Goal: Information Seeking & Learning: Learn about a topic

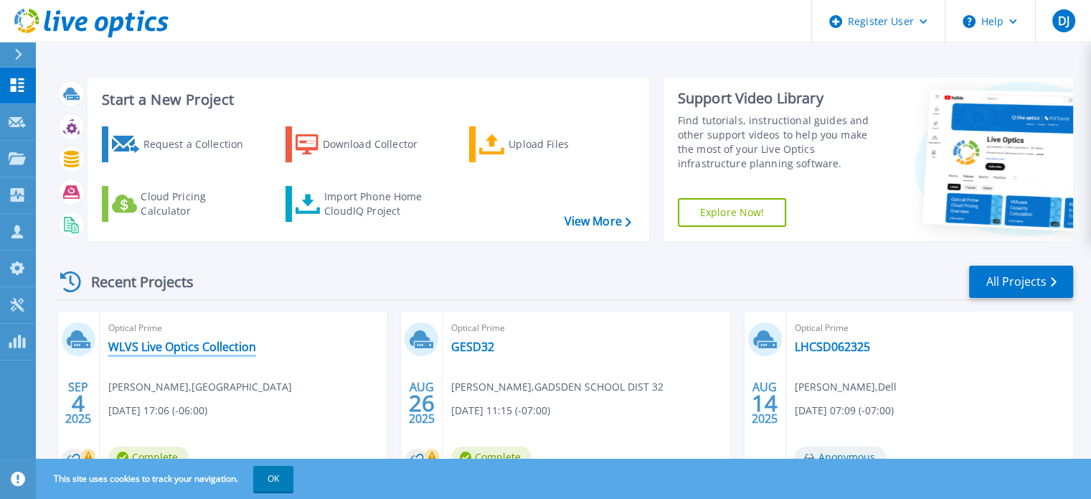
click at [184, 347] on link "WLVS Live Optics Collection" at bounding box center [182, 346] width 148 height 14
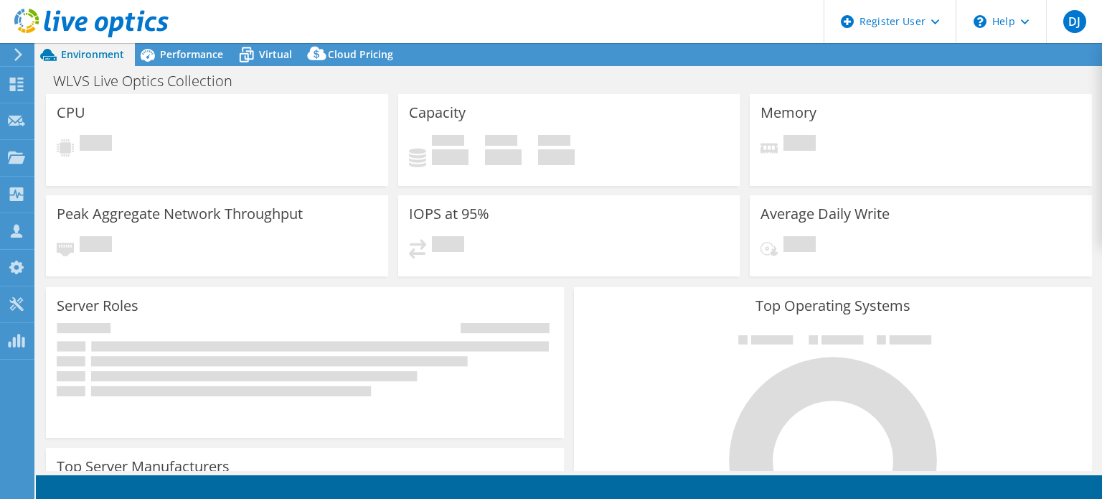
select select "USD"
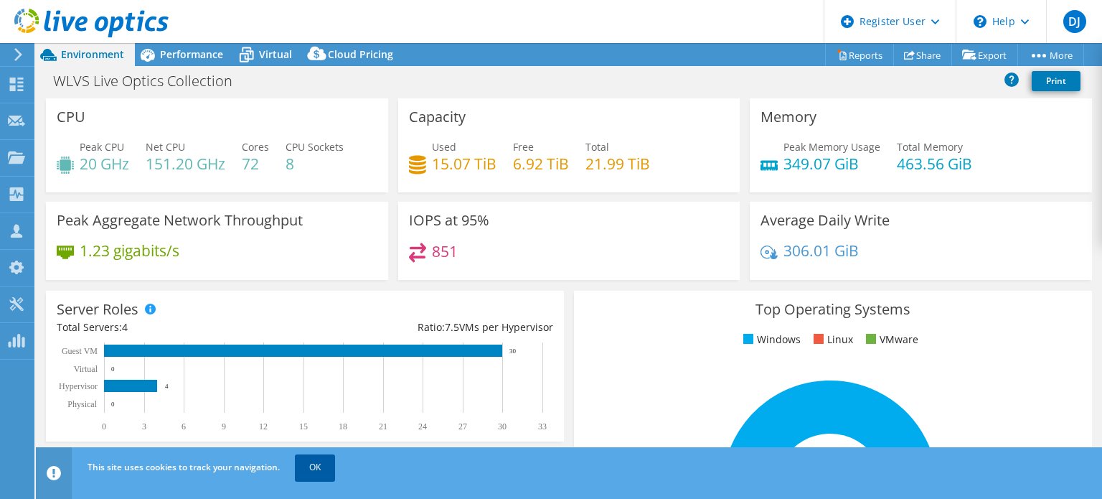
click at [326, 462] on link "OK" at bounding box center [315, 467] width 40 height 26
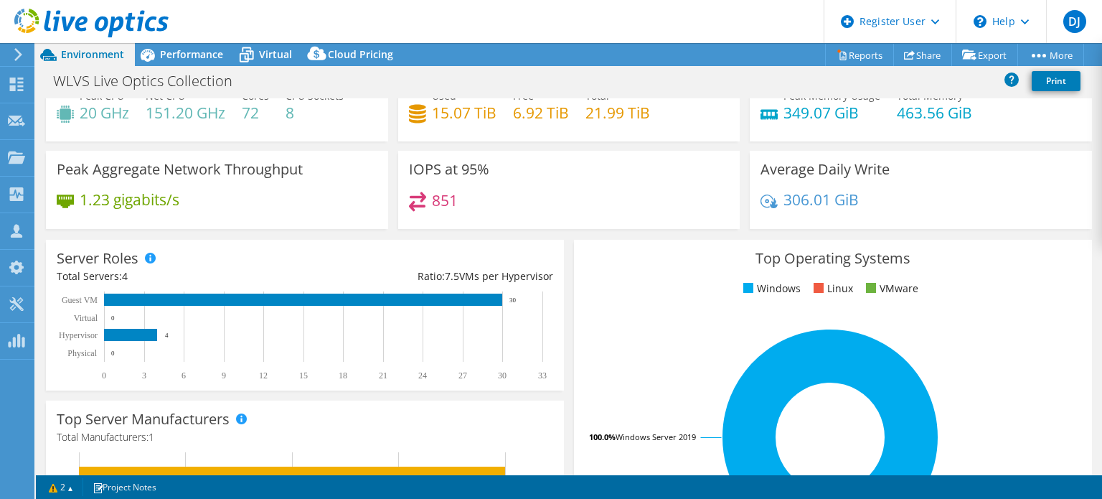
scroll to position [72, 0]
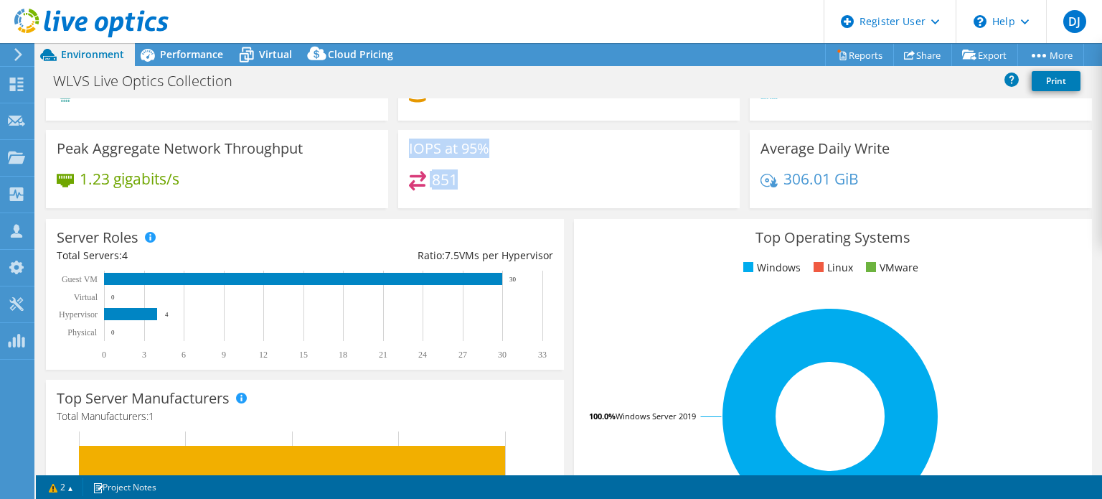
drag, startPoint x: 463, startPoint y: 179, endPoint x: 399, endPoint y: 137, distance: 76.6
click at [399, 137] on div "IOPS at 95% 851" at bounding box center [569, 169] width 342 height 78
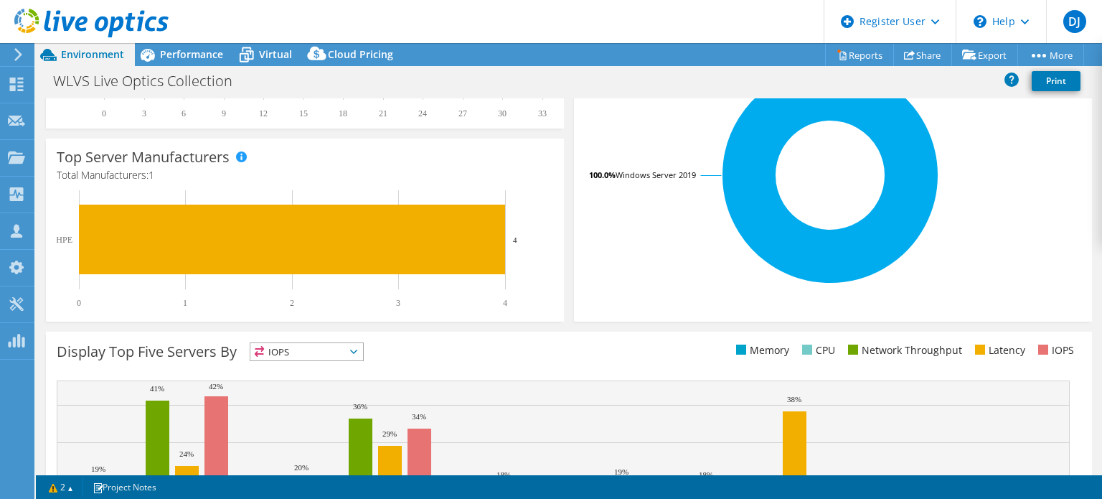
scroll to position [100, 0]
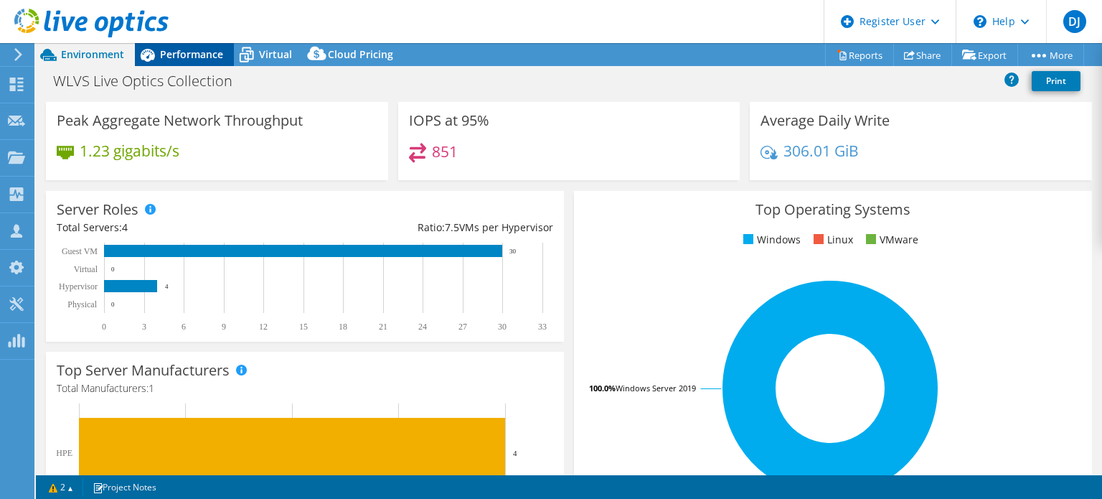
click at [187, 55] on span "Performance" at bounding box center [191, 54] width 63 height 14
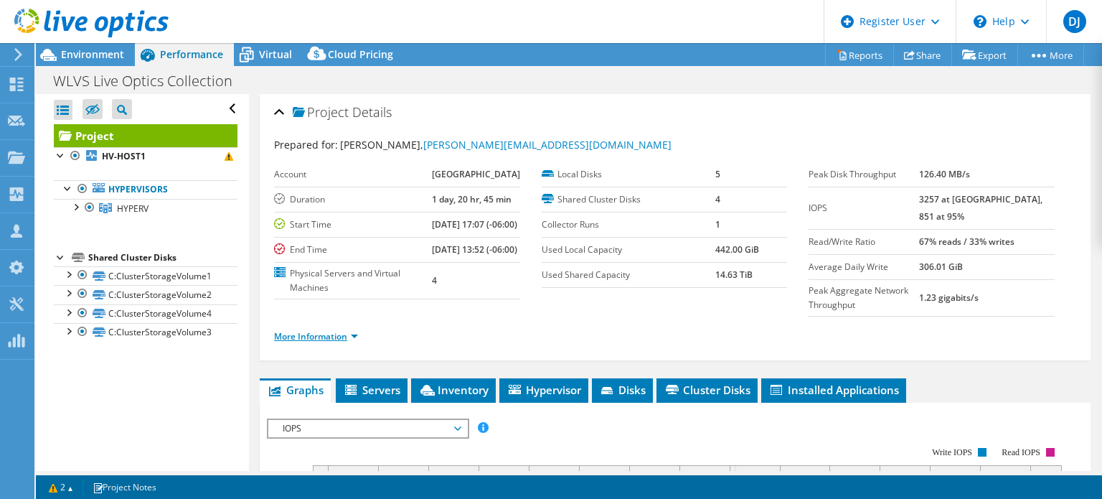
click at [355, 330] on link "More Information" at bounding box center [316, 336] width 84 height 12
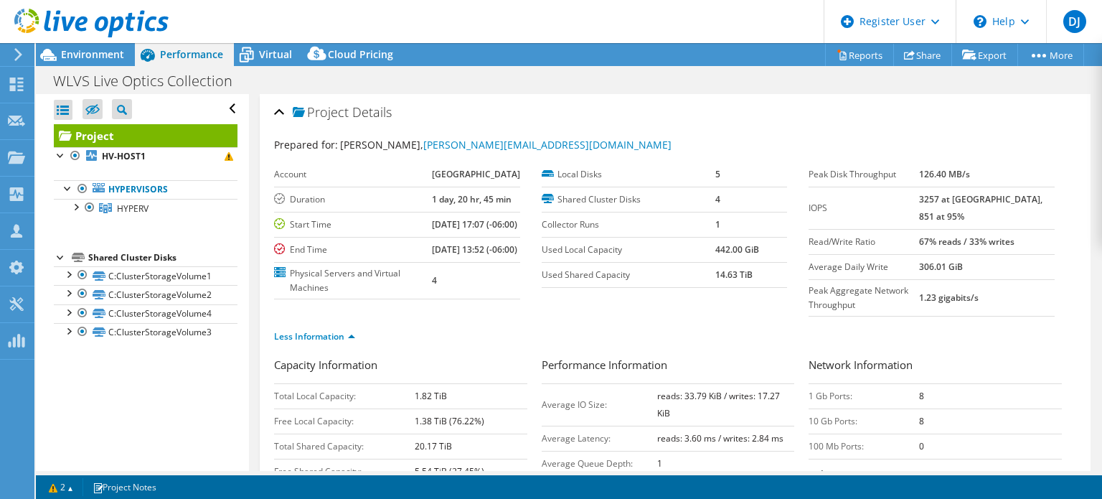
click at [685, 118] on div "Project Details" at bounding box center [675, 113] width 802 height 31
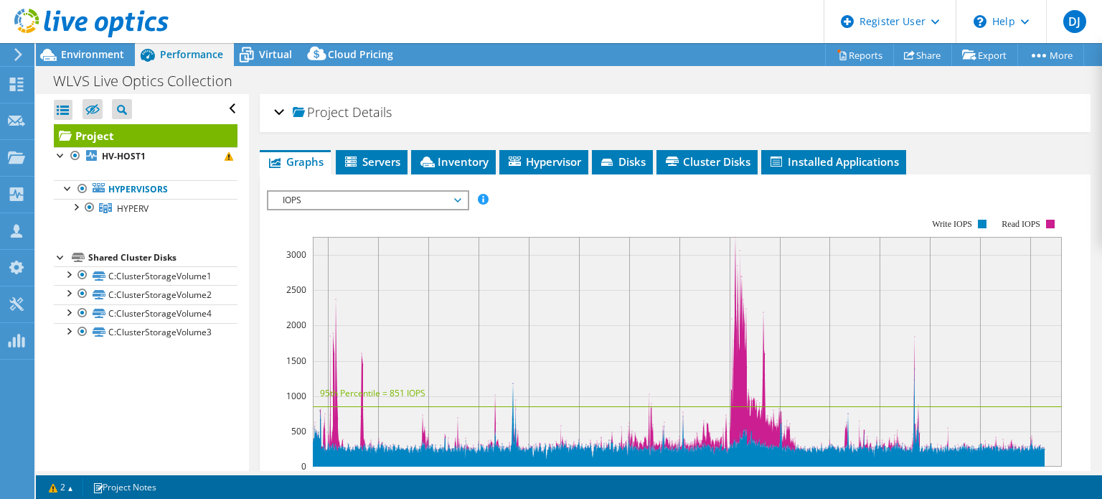
click at [560, 199] on rect at bounding box center [664, 342] width 795 height 287
click at [96, 53] on span "Environment" at bounding box center [92, 54] width 63 height 14
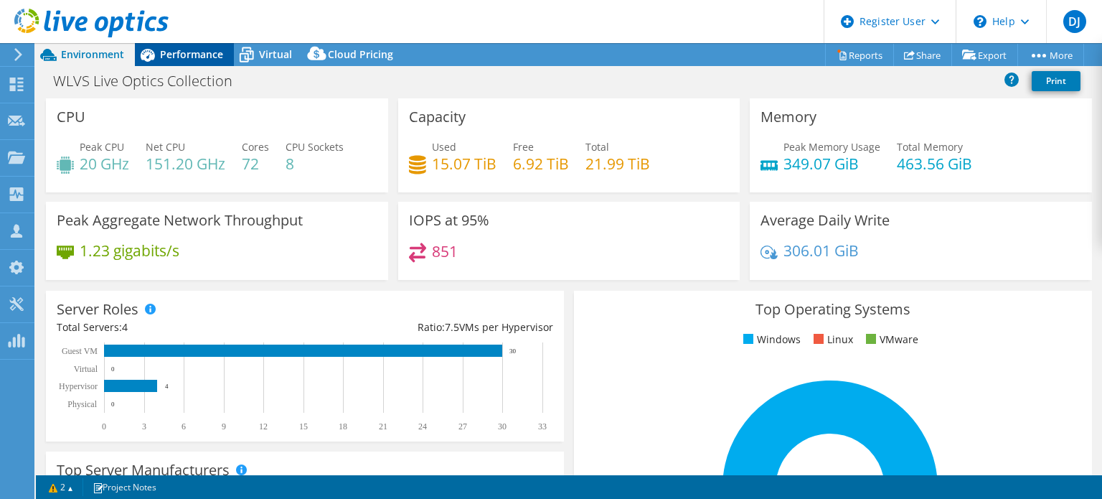
click at [178, 49] on span "Performance" at bounding box center [191, 54] width 63 height 14
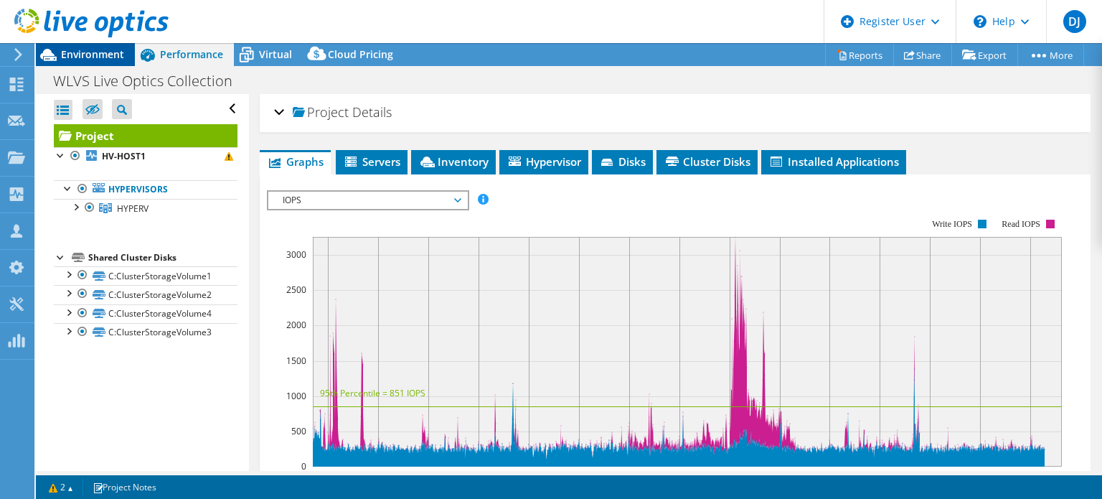
click at [92, 55] on span "Environment" at bounding box center [92, 54] width 63 height 14
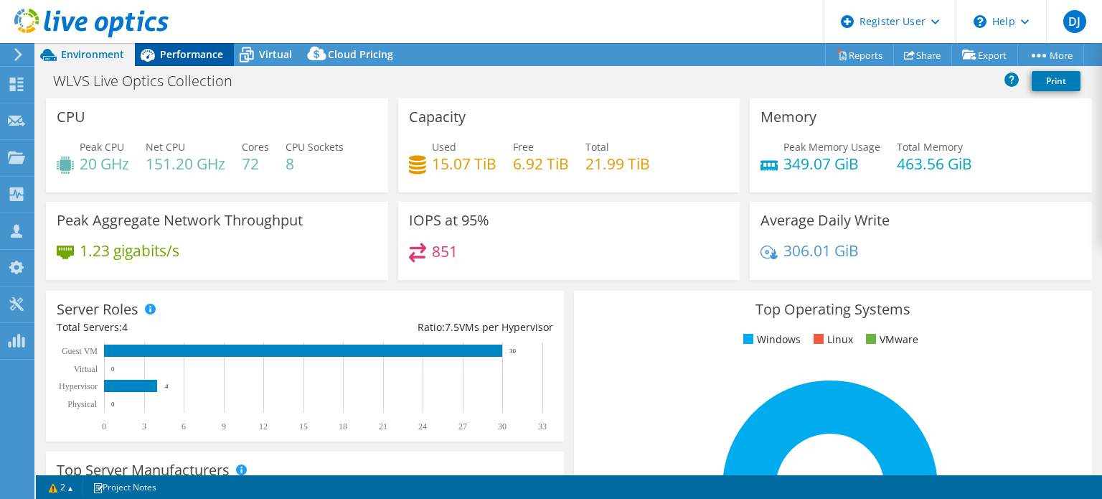
click at [172, 55] on span "Performance" at bounding box center [191, 54] width 63 height 14
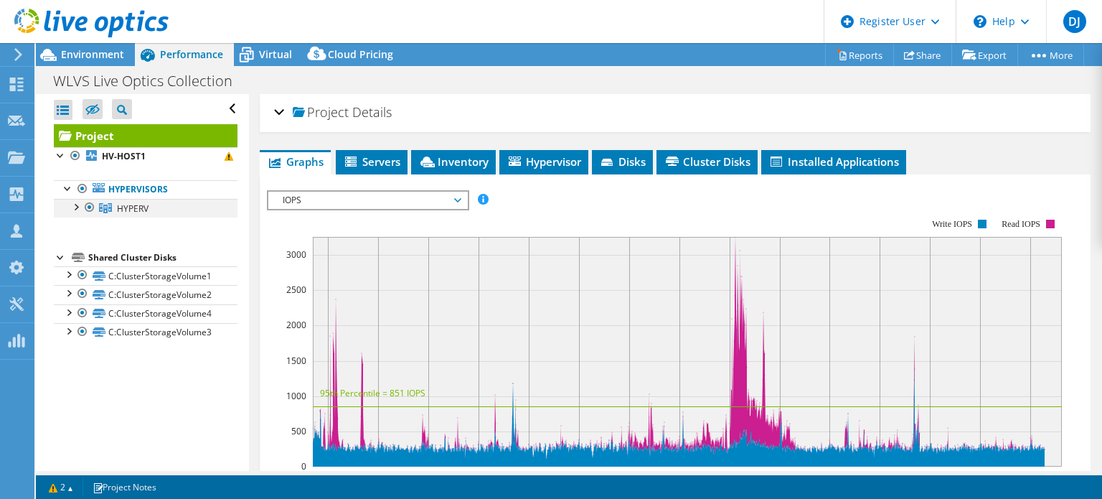
click at [77, 207] on div at bounding box center [75, 206] width 14 height 14
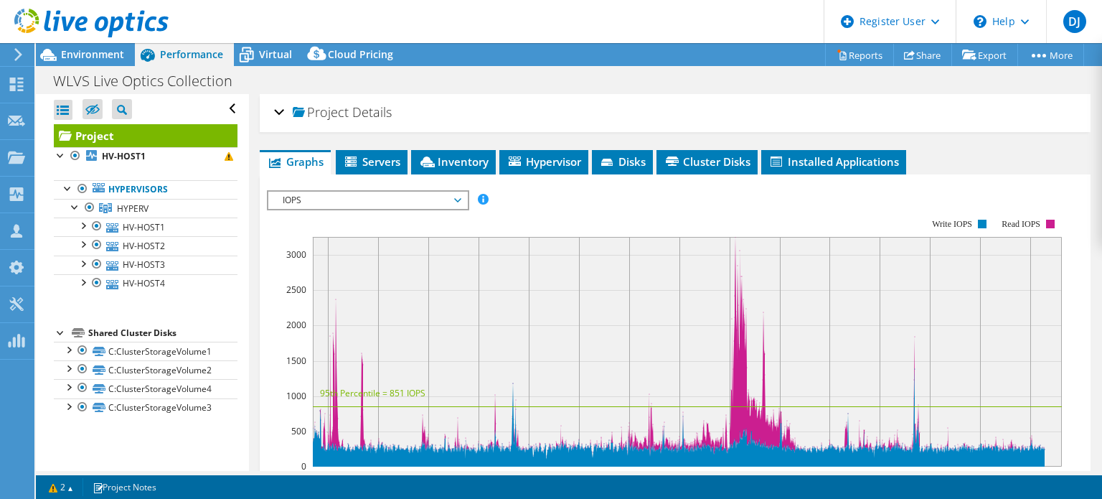
click at [618, 192] on div "IOPS Disk Throughput IO Size Latency Queue Depth CPU Percentage Memory Page Fau…" at bounding box center [675, 199] width 817 height 19
click at [452, 192] on span "IOPS" at bounding box center [368, 200] width 184 height 17
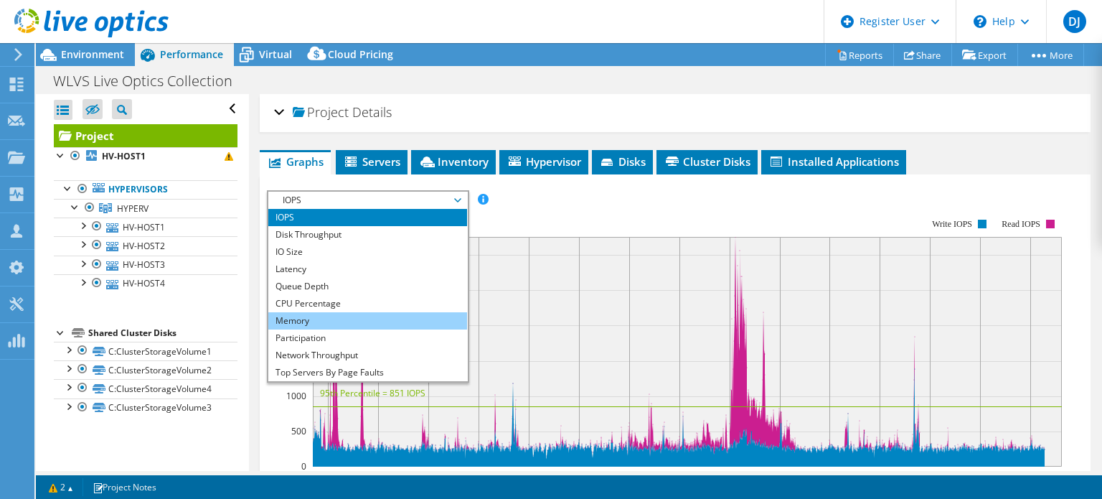
click at [313, 321] on li "Memory" at bounding box center [367, 320] width 199 height 17
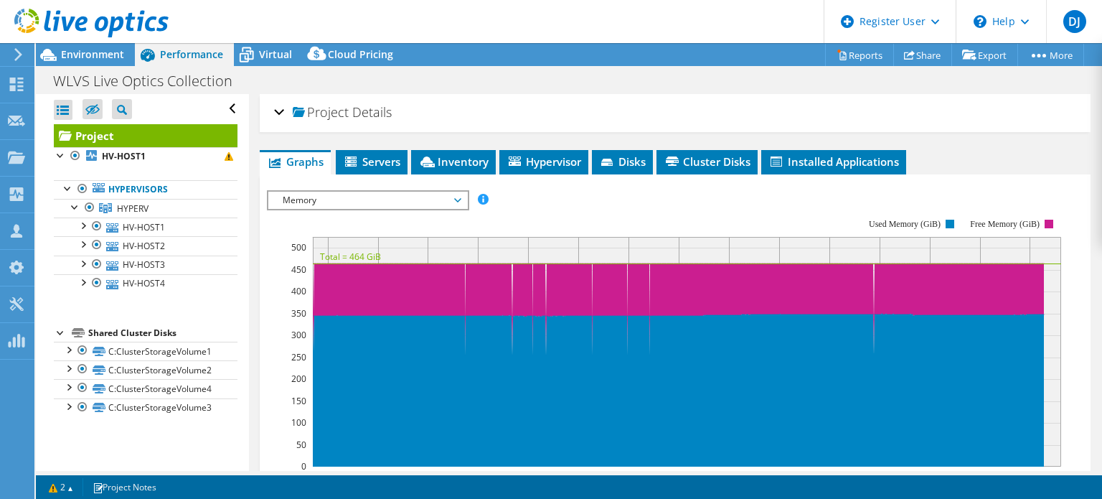
click at [370, 197] on span "Memory" at bounding box center [368, 200] width 184 height 17
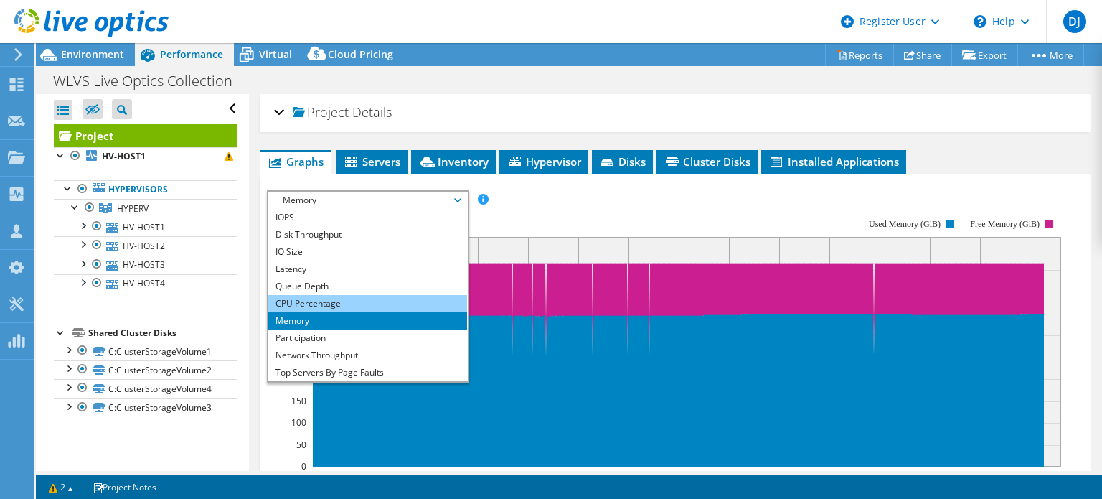
click at [330, 302] on li "CPU Percentage" at bounding box center [367, 303] width 199 height 17
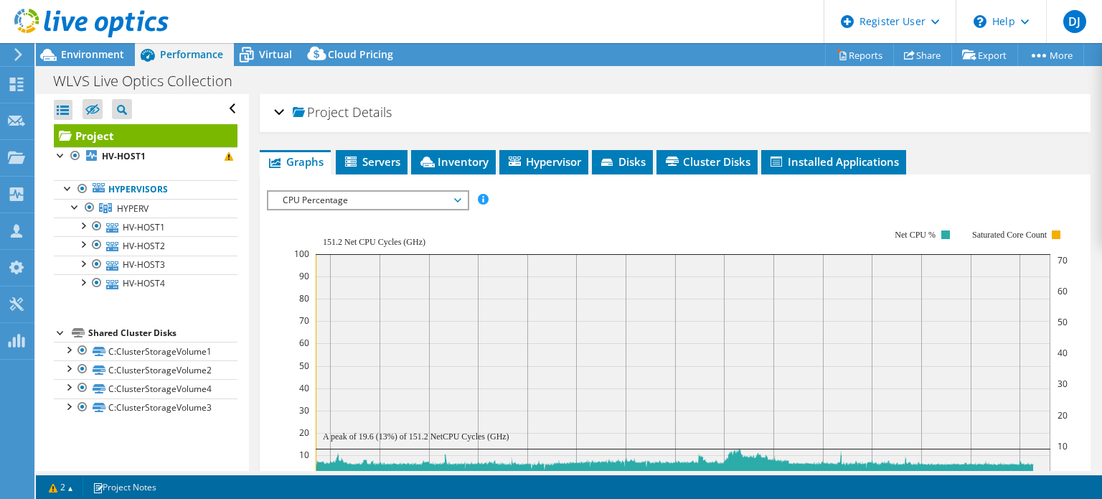
click at [371, 192] on span "CPU Percentage" at bounding box center [368, 200] width 184 height 17
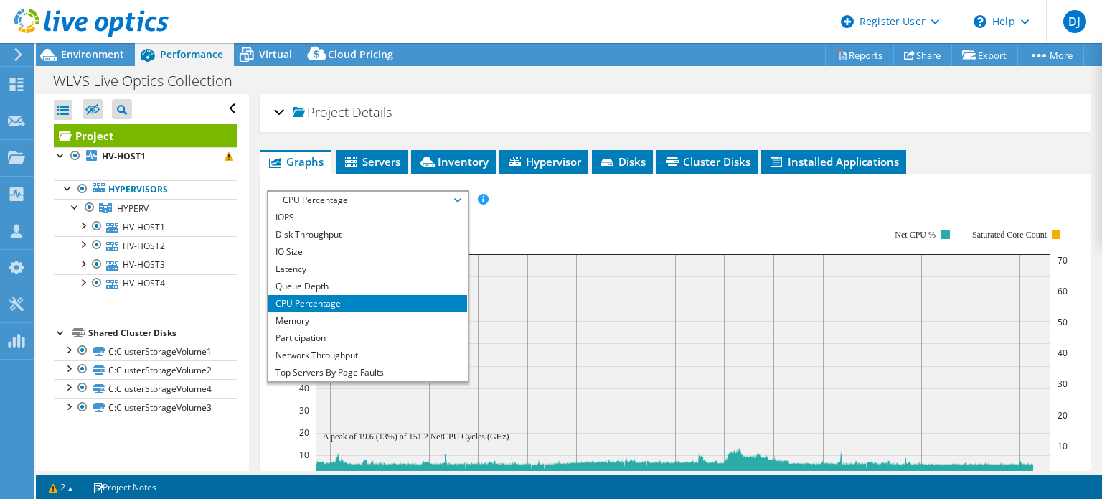
click at [571, 205] on div "IOPS Disk Throughput IO Size Latency Queue Depth CPU Percentage Memory Page Fau…" at bounding box center [675, 199] width 817 height 19
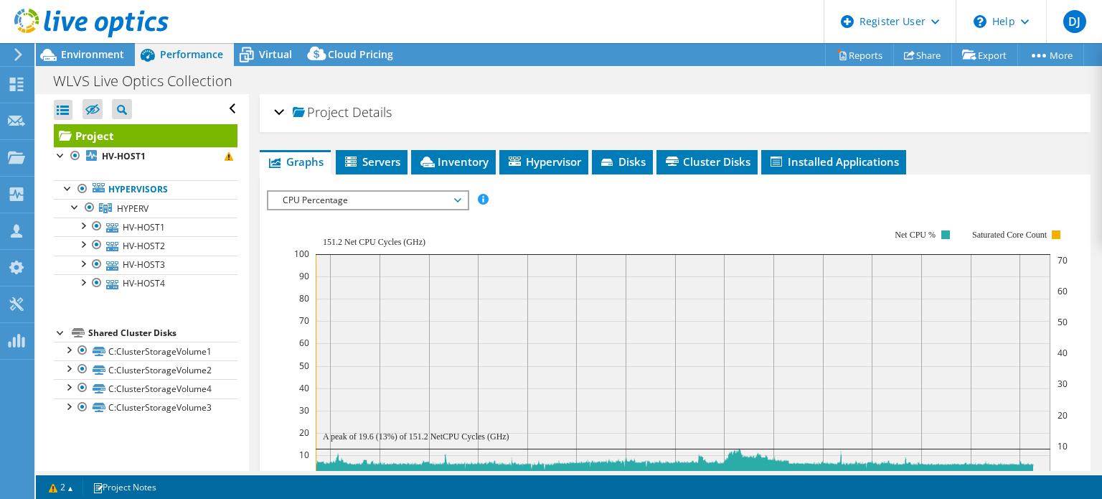
click at [372, 197] on span "CPU Percentage" at bounding box center [368, 200] width 184 height 17
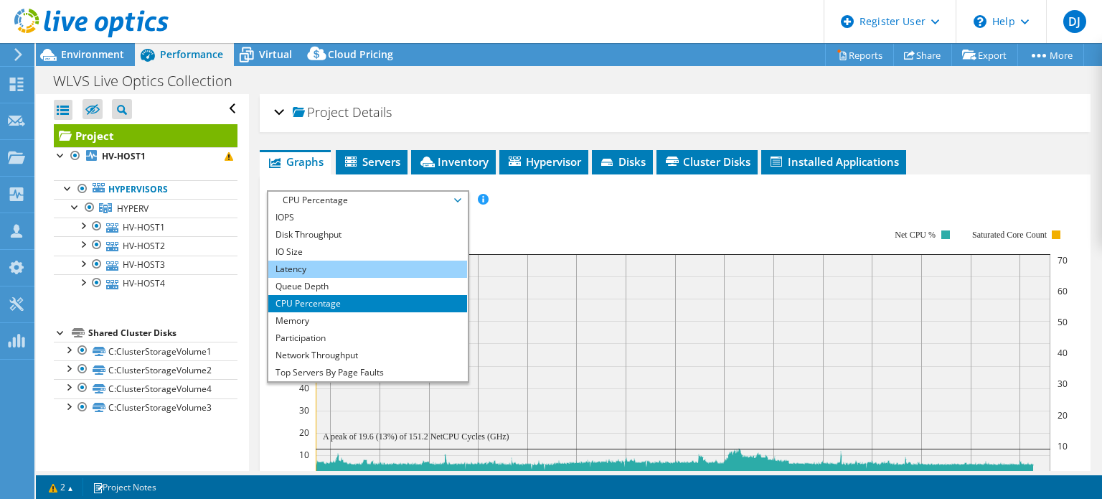
scroll to position [52, 0]
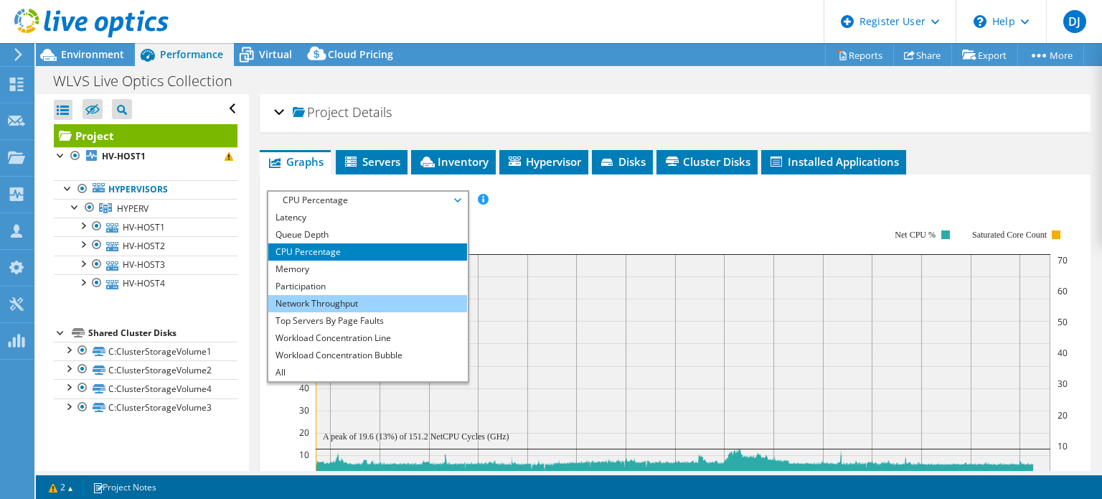
click at [296, 296] on li "Network Throughput" at bounding box center [367, 303] width 199 height 17
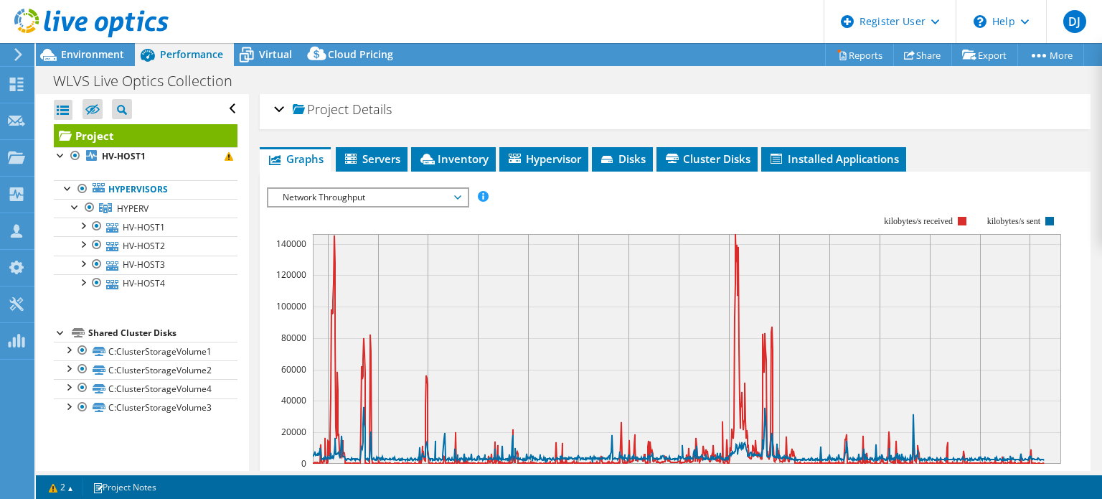
scroll to position [0, 0]
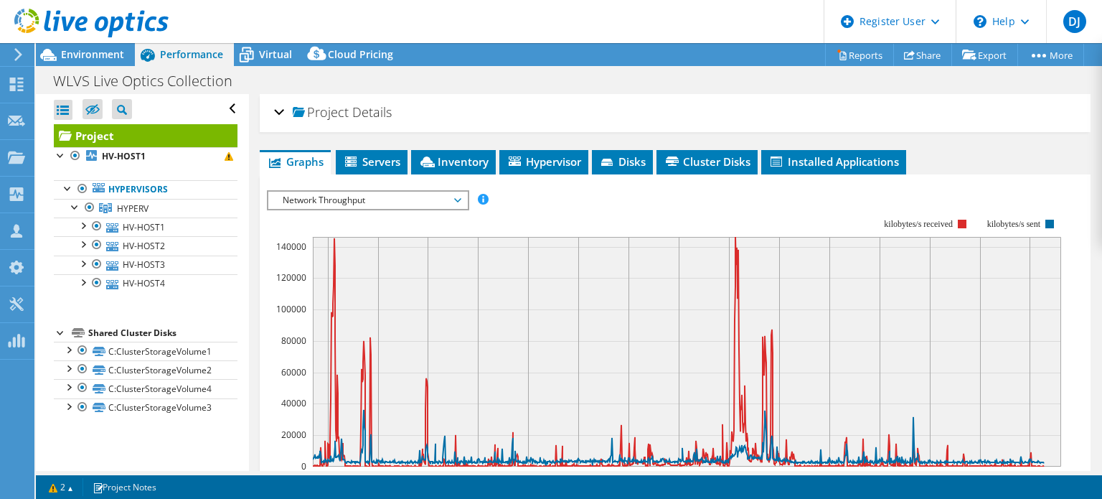
click at [389, 190] on div "Network Throughput IOPS Disk Throughput IO Size Latency Queue Depth CPU Percent…" at bounding box center [368, 200] width 202 height 20
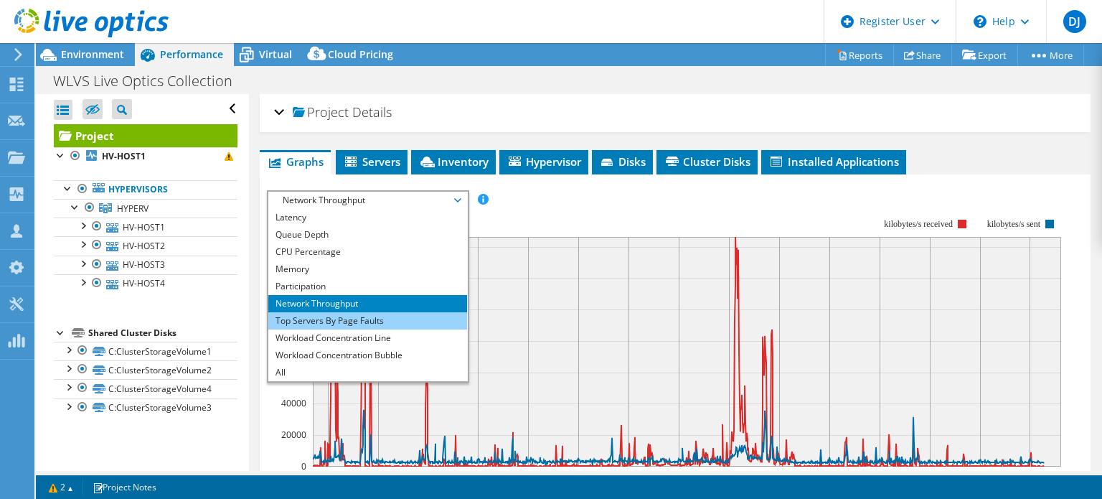
click at [330, 319] on li "Top Servers By Page Faults" at bounding box center [367, 320] width 199 height 17
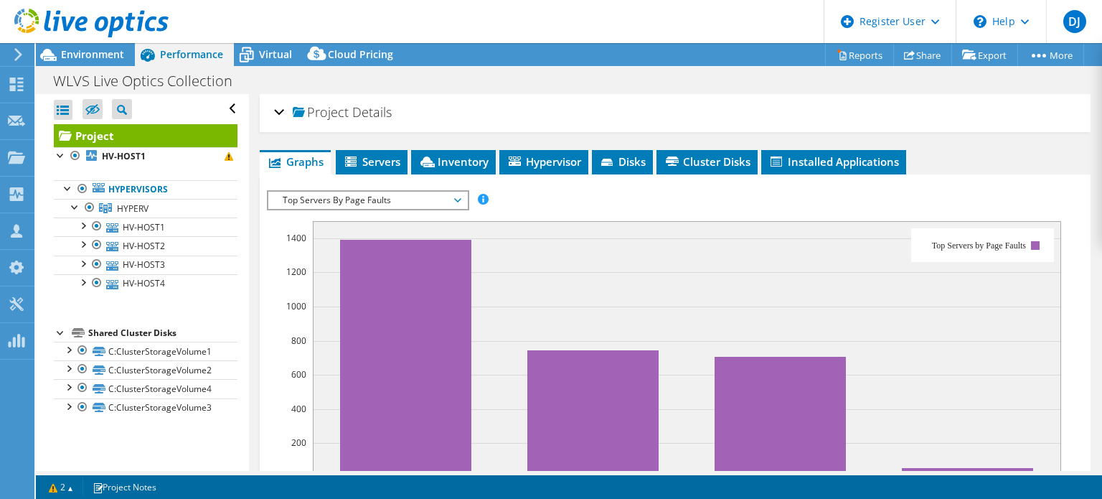
click at [441, 205] on span "Top Servers By Page Faults" at bounding box center [368, 200] width 184 height 17
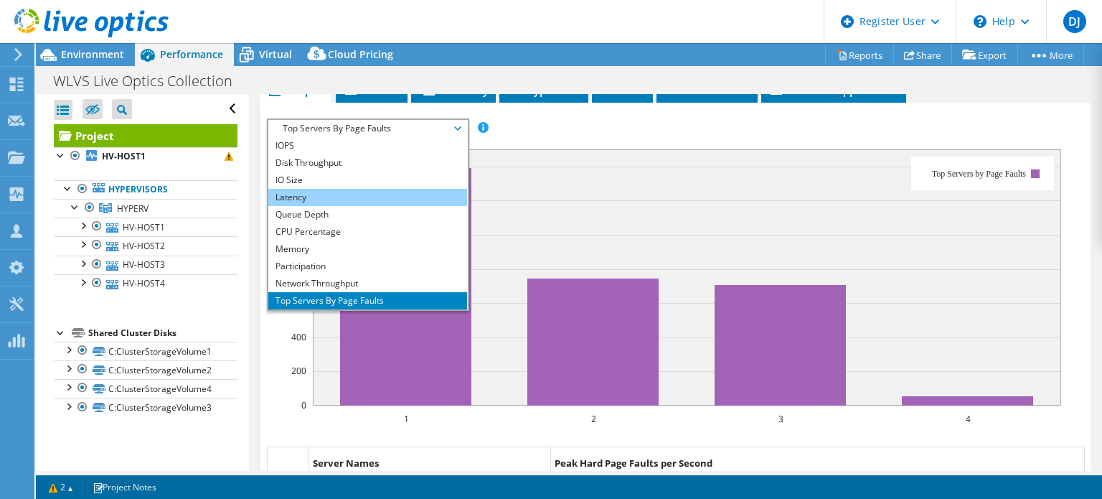
click at [319, 200] on li "Latency" at bounding box center [367, 197] width 199 height 17
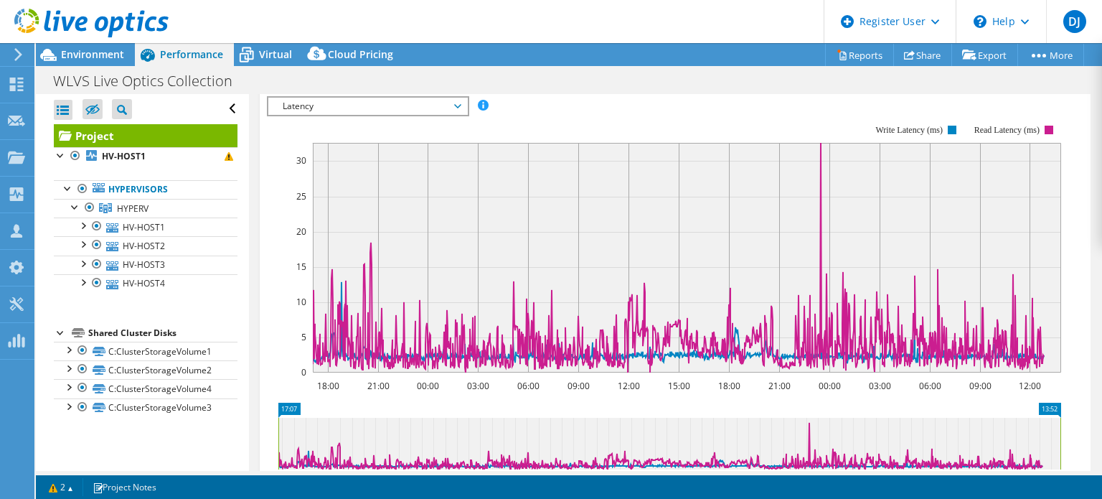
scroll to position [91, 0]
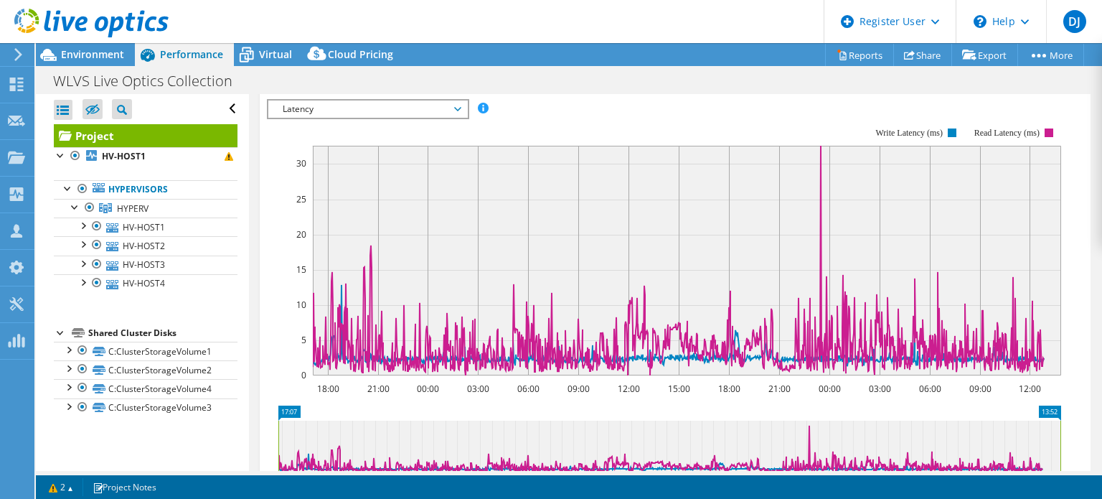
click at [438, 103] on span "Latency" at bounding box center [368, 108] width 184 height 17
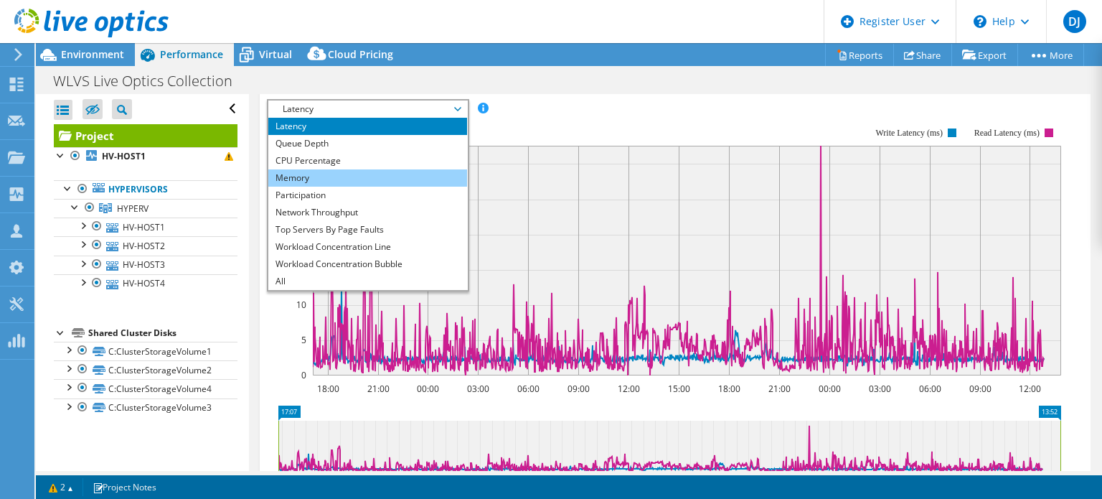
scroll to position [163, 0]
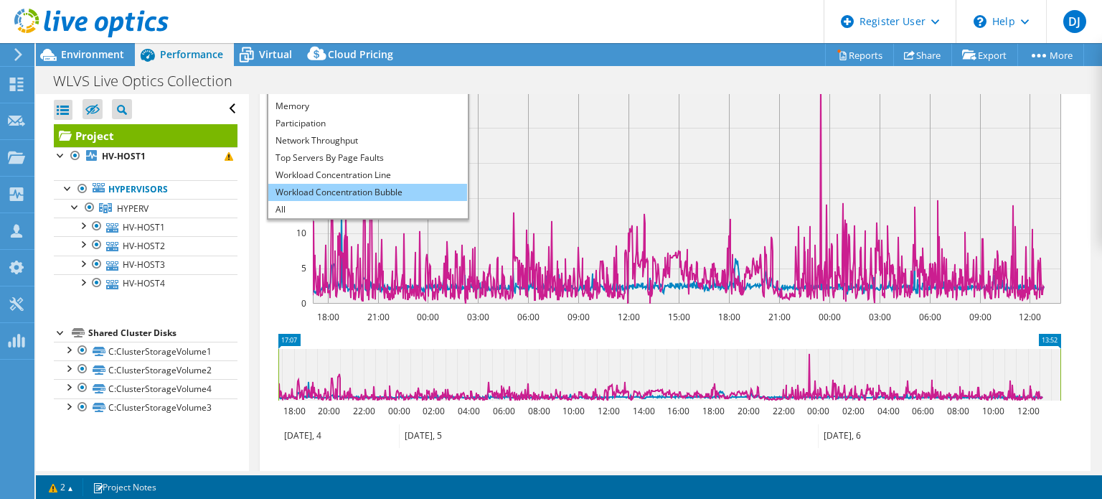
click at [349, 189] on li "Workload Concentration Bubble" at bounding box center [367, 192] width 199 height 17
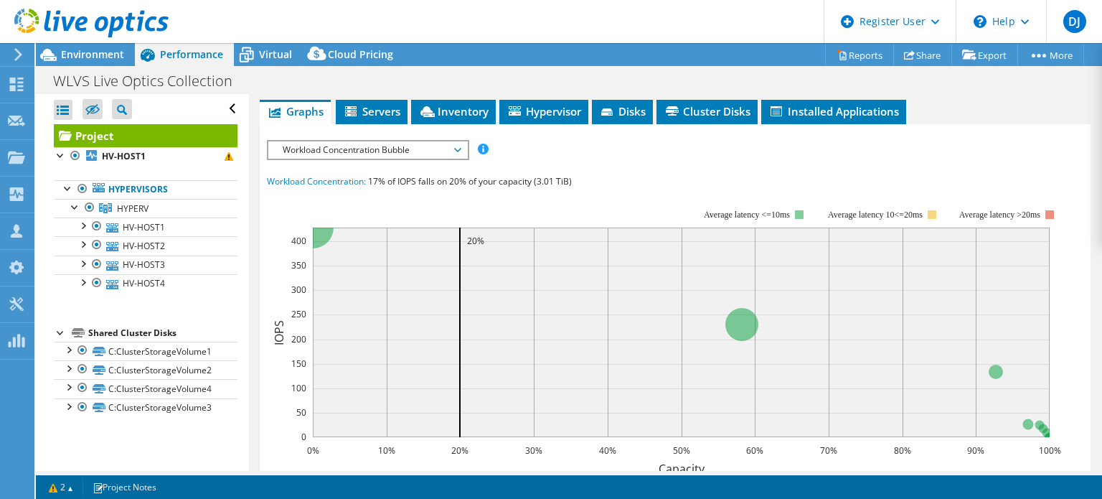
scroll to position [0, 0]
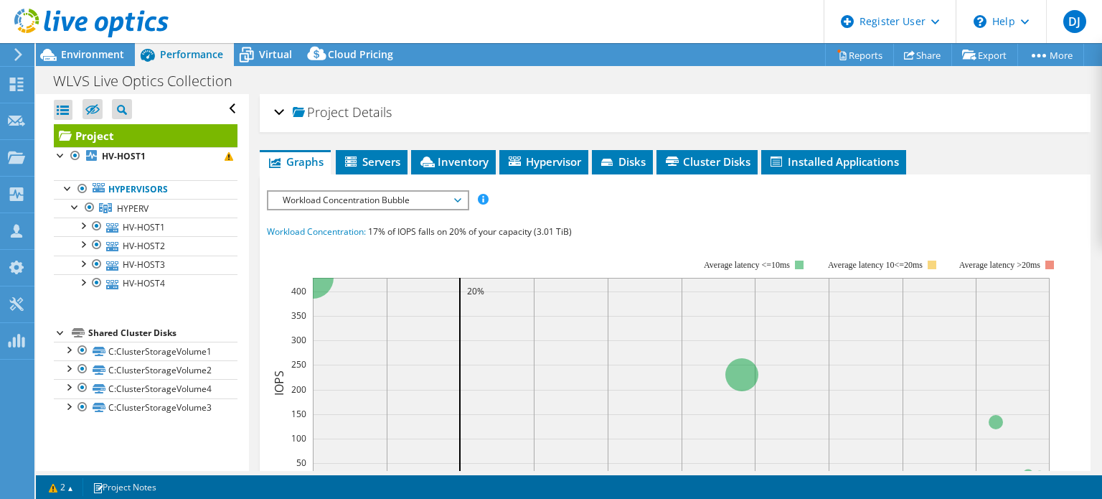
click at [459, 200] on span "Workload Concentration Bubble" at bounding box center [368, 200] width 184 height 17
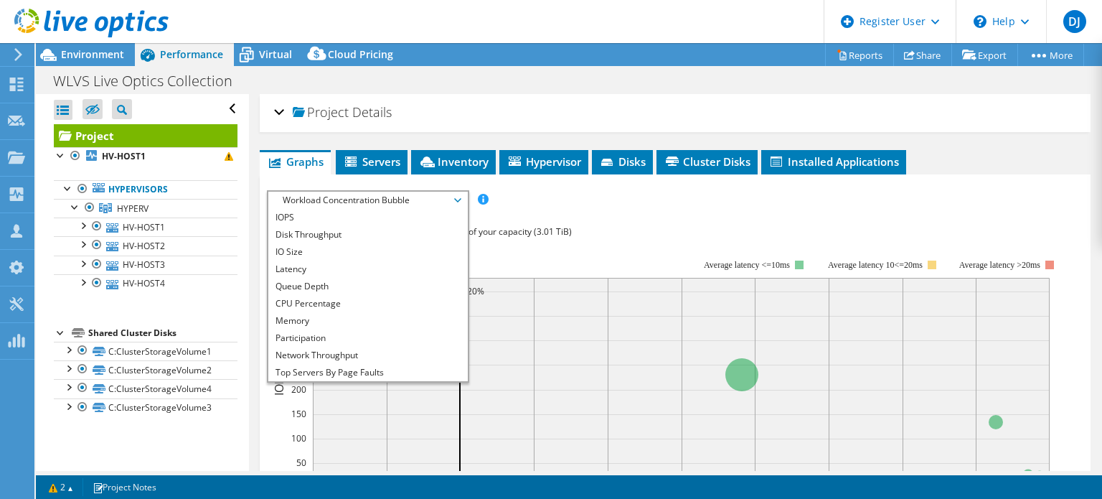
click at [600, 208] on div "IOPS Disk Throughput IO Size Latency Queue Depth CPU Percentage Memory Page Fau…" at bounding box center [675, 455] width 817 height 531
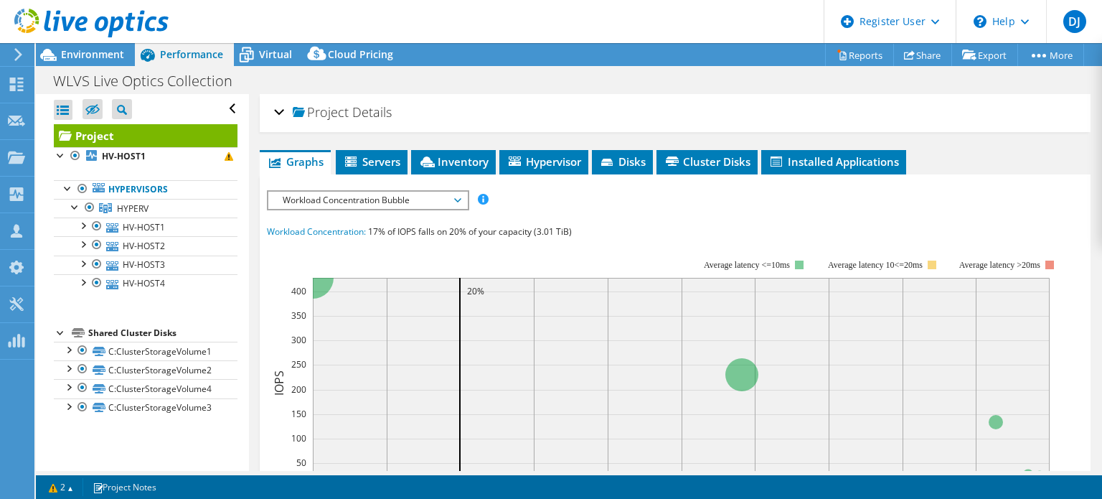
click at [93, 44] on div at bounding box center [84, 24] width 169 height 48
click at [94, 60] on span "Environment" at bounding box center [92, 54] width 63 height 14
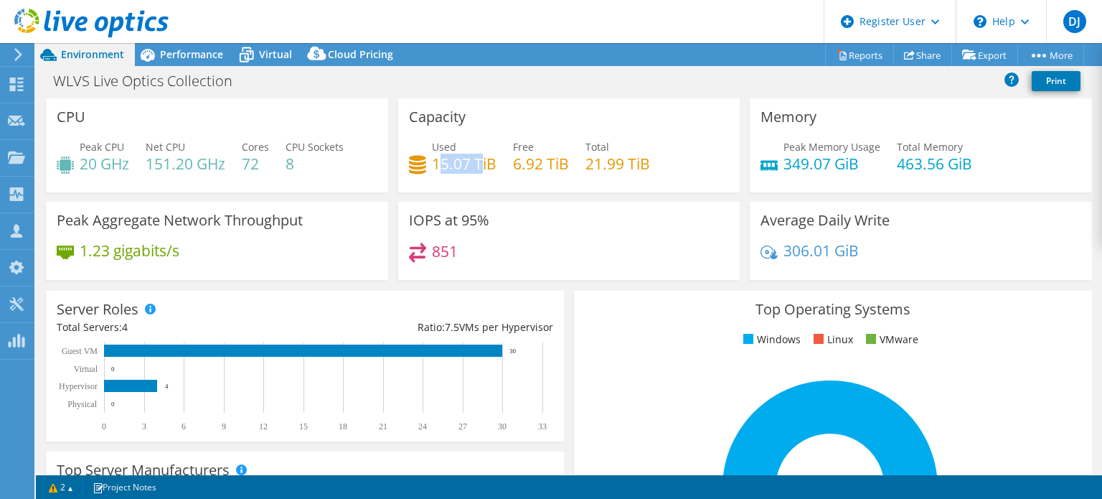
drag, startPoint x: 433, startPoint y: 161, endPoint x: 479, endPoint y: 159, distance: 46.0
click at [479, 159] on h4 "15.07 TiB" at bounding box center [464, 164] width 65 height 16
click at [548, 187] on div "Capacity Used 15.07 TiB Free 6.92 TiB Total 21.99 TiB" at bounding box center [569, 145] width 342 height 94
click at [258, 55] on icon at bounding box center [246, 54] width 25 height 25
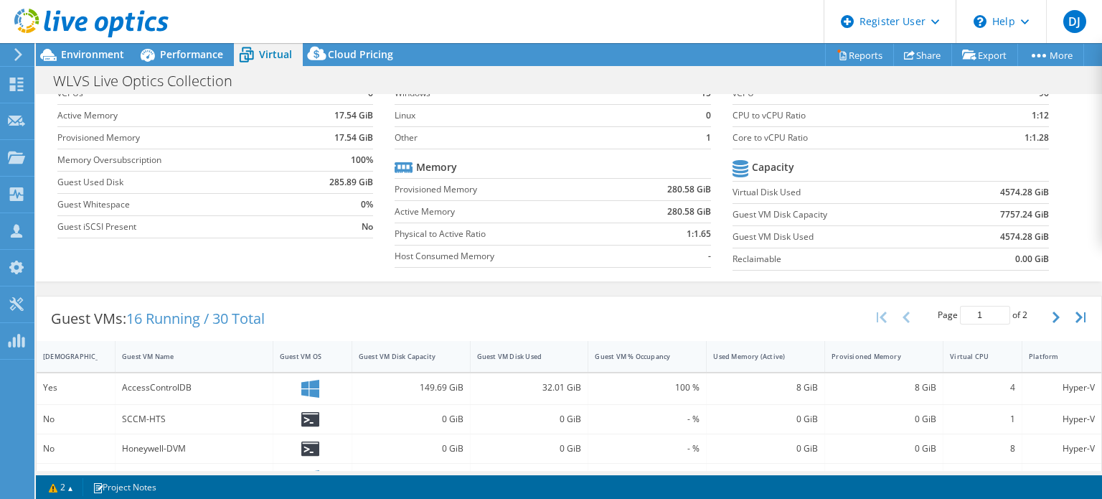
scroll to position [60, 0]
click at [196, 52] on span "Performance" at bounding box center [191, 54] width 63 height 14
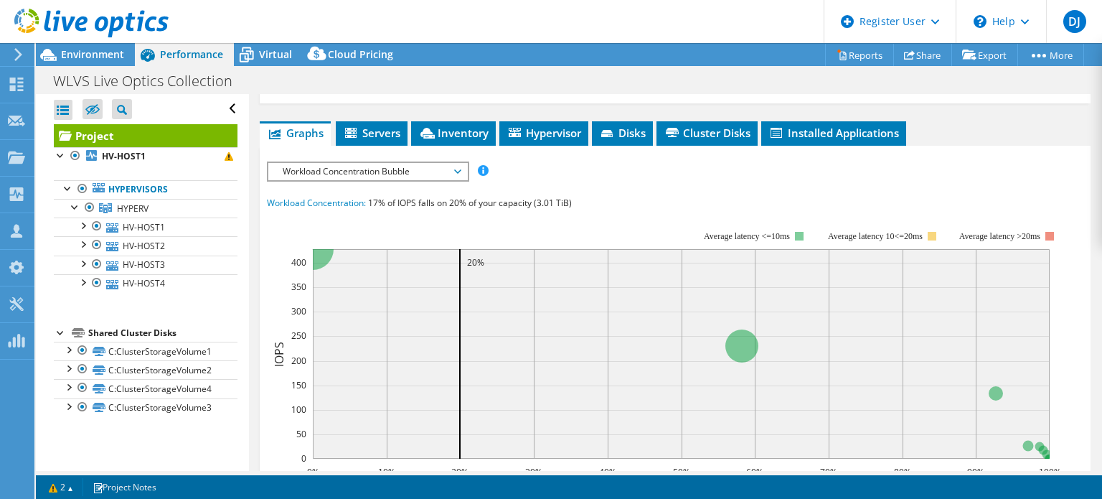
scroll to position [0, 0]
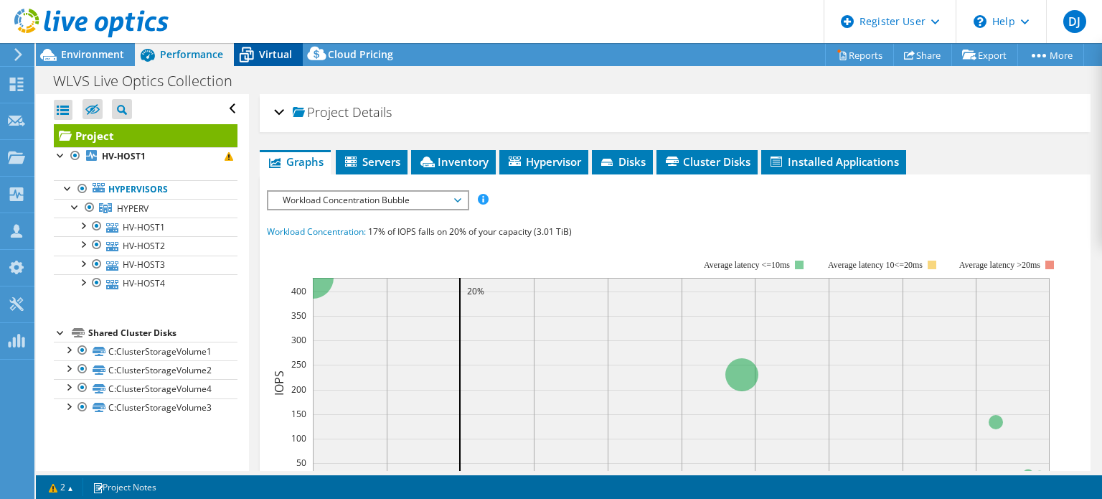
click at [266, 49] on span "Virtual" at bounding box center [275, 54] width 33 height 14
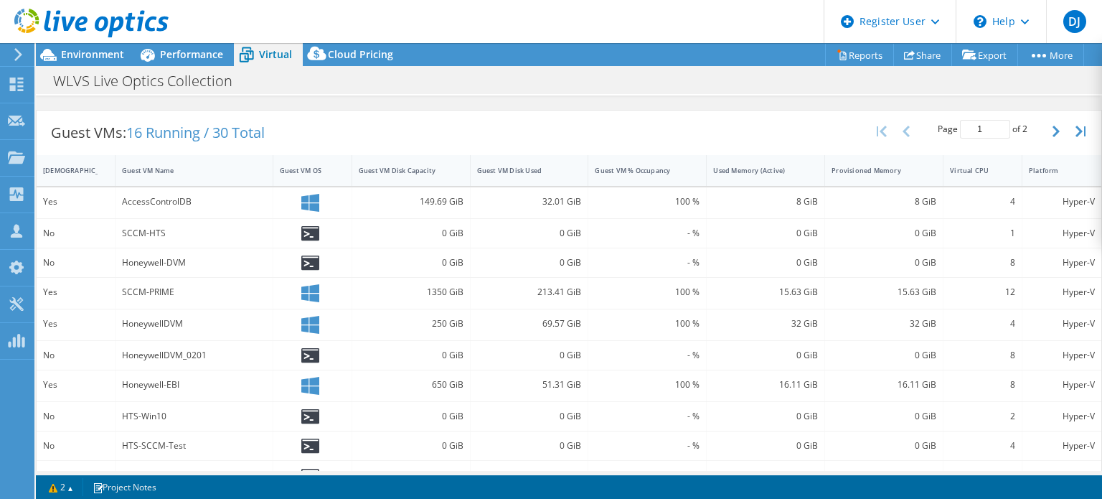
scroll to position [296, 0]
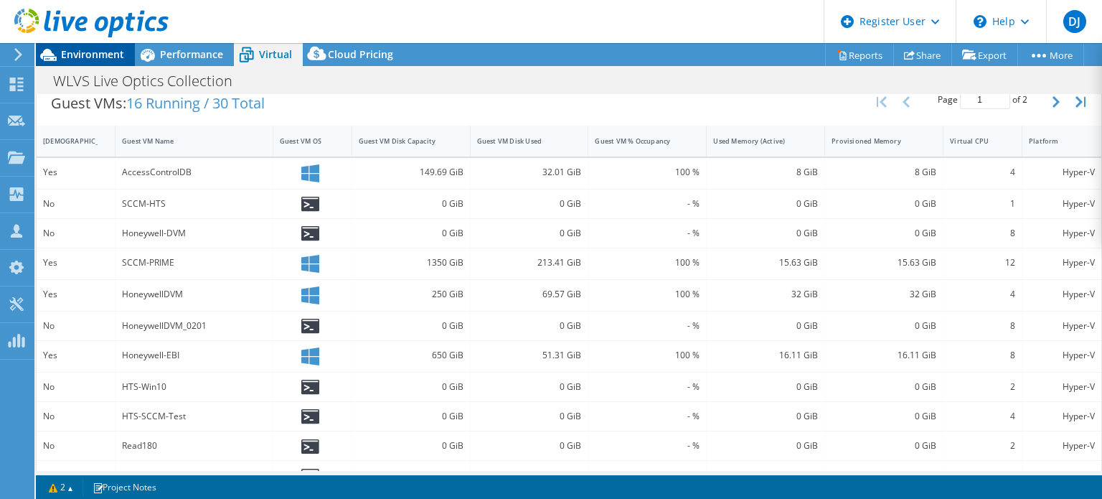
click at [98, 60] on span "Environment" at bounding box center [92, 54] width 63 height 14
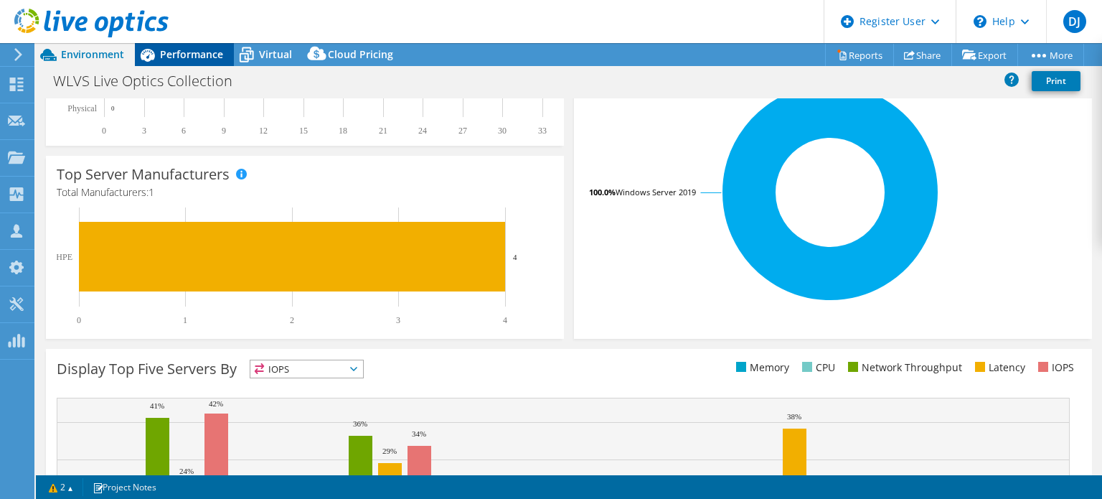
click at [179, 45] on div "Performance" at bounding box center [184, 54] width 99 height 23
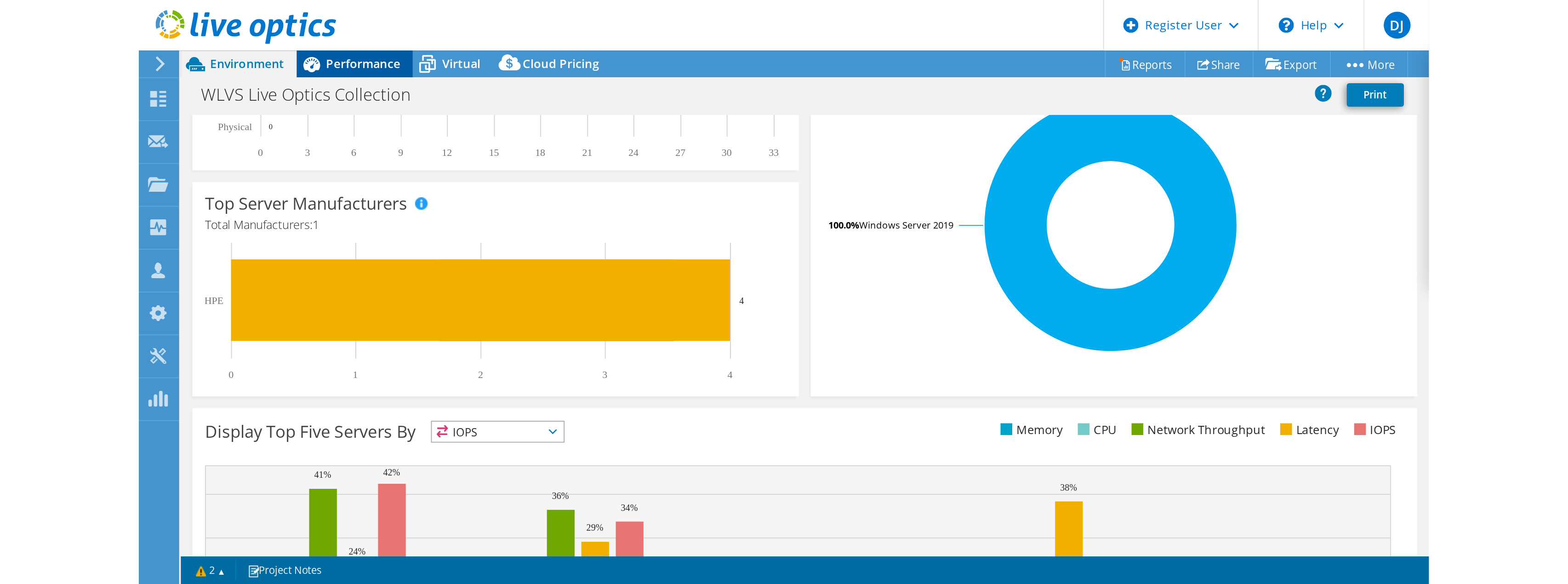
scroll to position [0, 0]
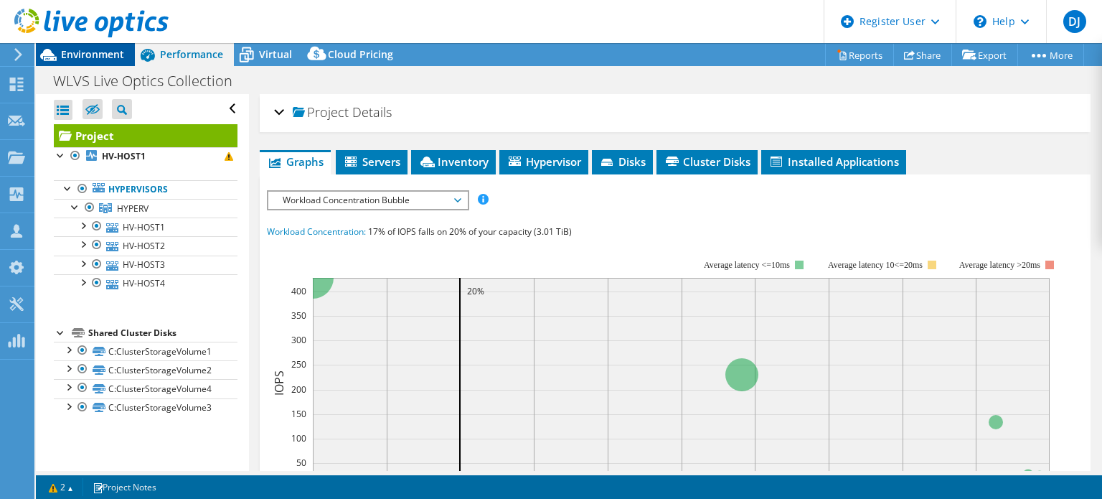
click at [89, 52] on span "Environment" at bounding box center [92, 54] width 63 height 14
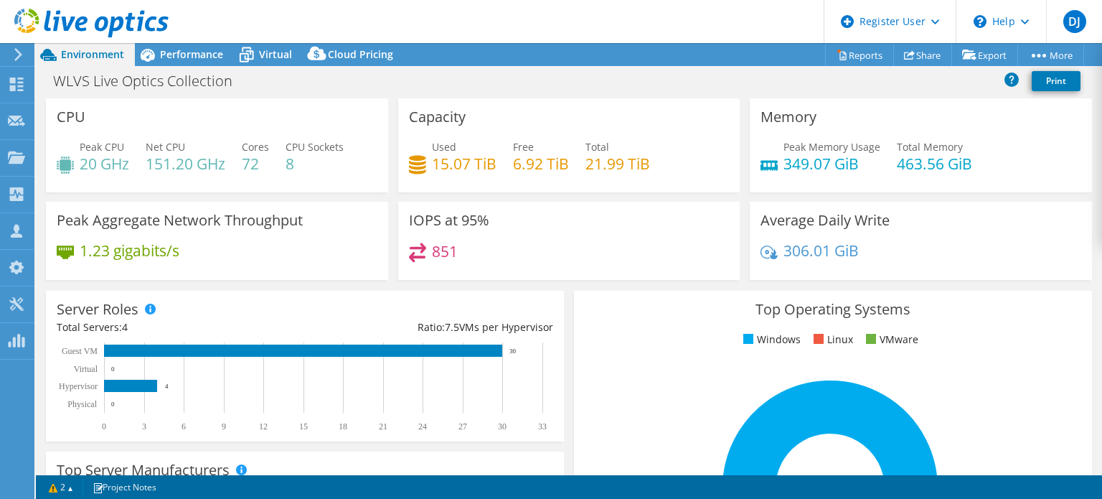
click at [664, 12] on header "DJ Dell User [PERSON_NAME] [PERSON_NAME][EMAIL_ADDRESS][PERSON_NAME][DOMAIN_NAM…" at bounding box center [551, 21] width 1102 height 43
